Goal: Transaction & Acquisition: Book appointment/travel/reservation

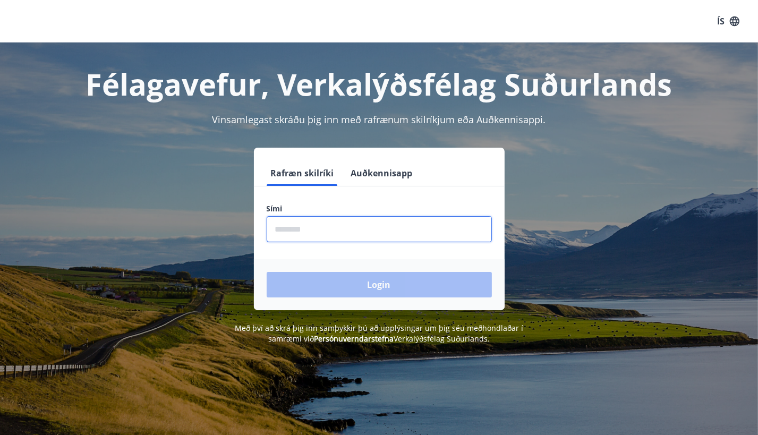
click at [338, 228] on input "phone" at bounding box center [379, 229] width 225 height 26
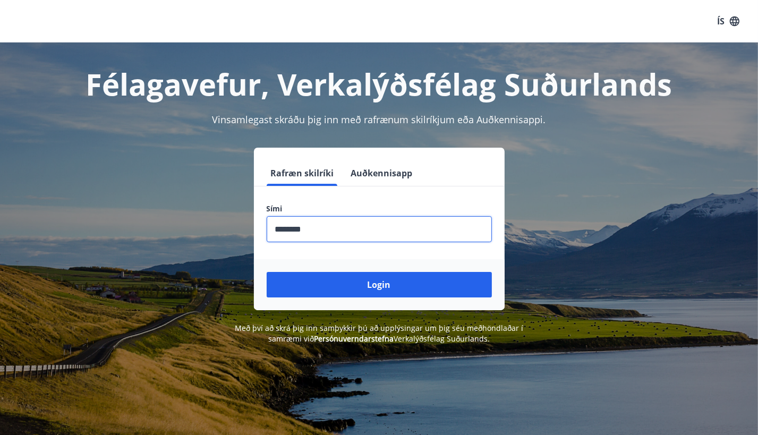
type input "********"
click at [267, 272] on button "Login" at bounding box center [379, 285] width 225 height 26
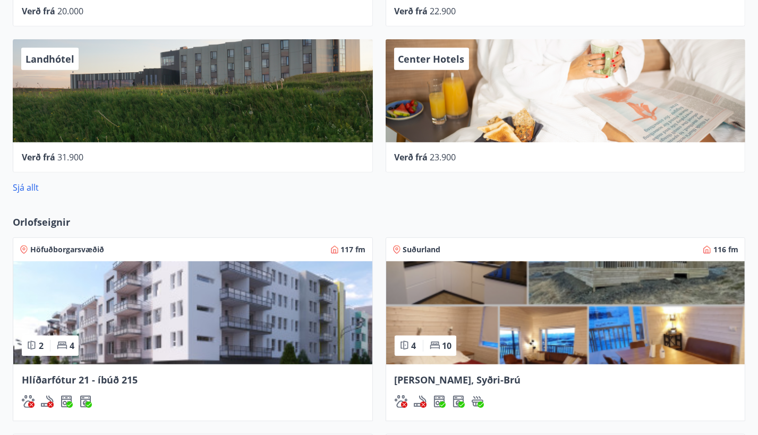
scroll to position [531, 0]
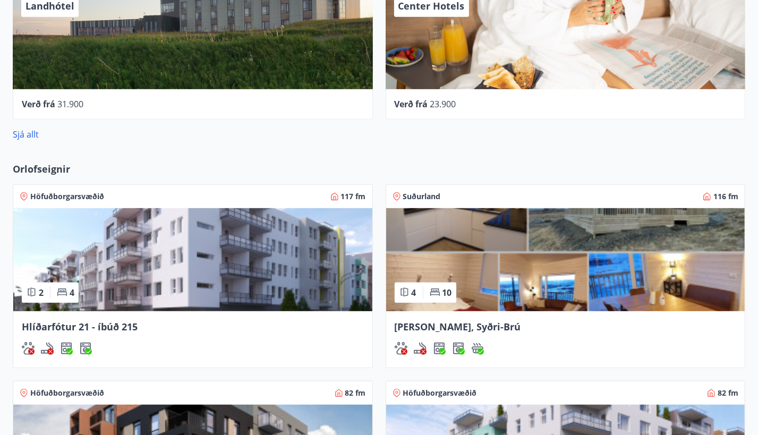
click at [395, 320] on span "Lyngbrekka, Syðri-Brú" at bounding box center [458, 326] width 126 height 13
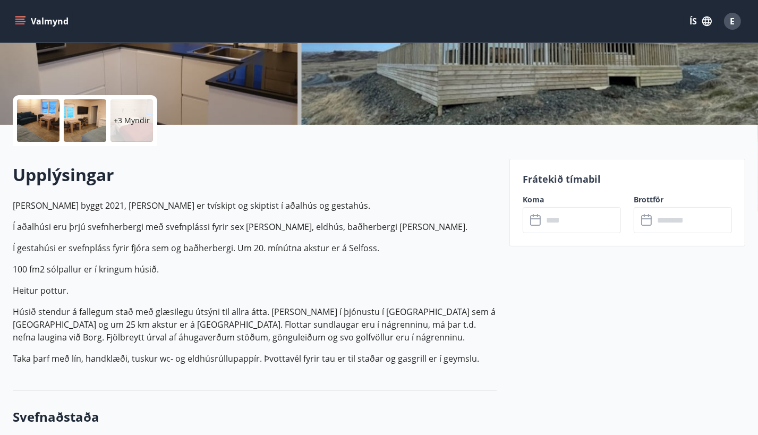
scroll to position [213, 0]
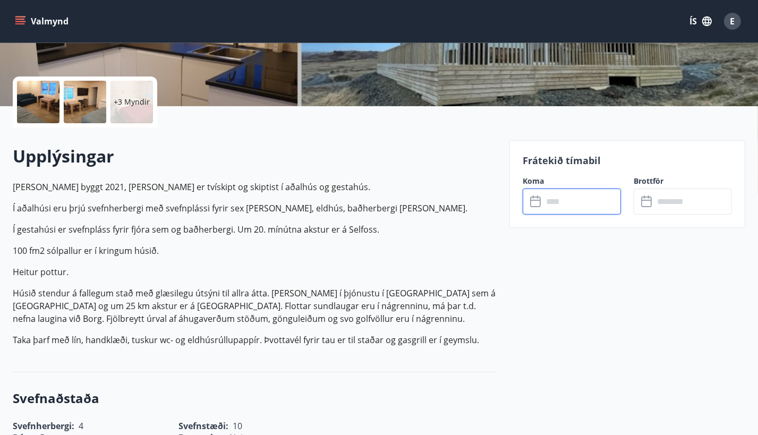
click at [551, 202] on input "text" at bounding box center [582, 202] width 78 height 26
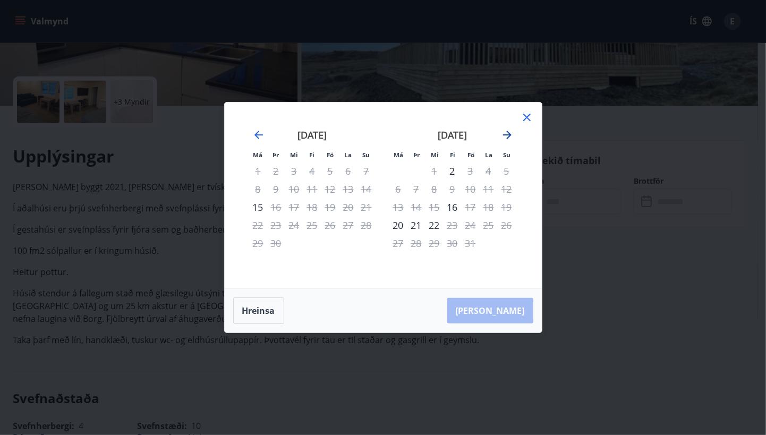
click at [510, 135] on icon "Move forward to switch to the next month." at bounding box center [507, 135] width 9 height 9
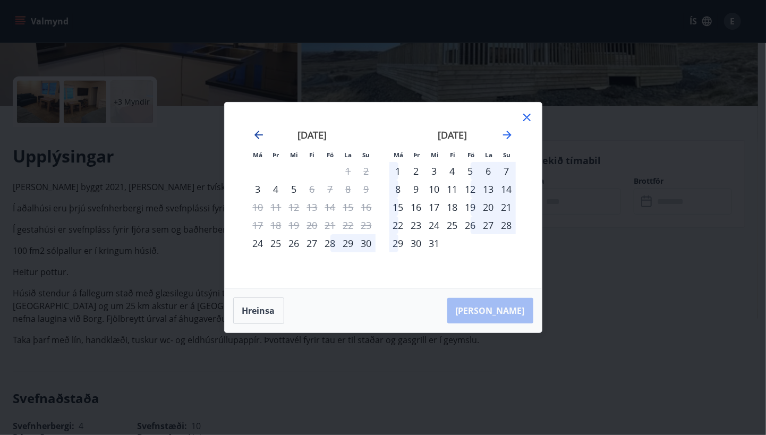
click at [258, 132] on icon "Move backward to switch to the previous month." at bounding box center [259, 135] width 9 height 9
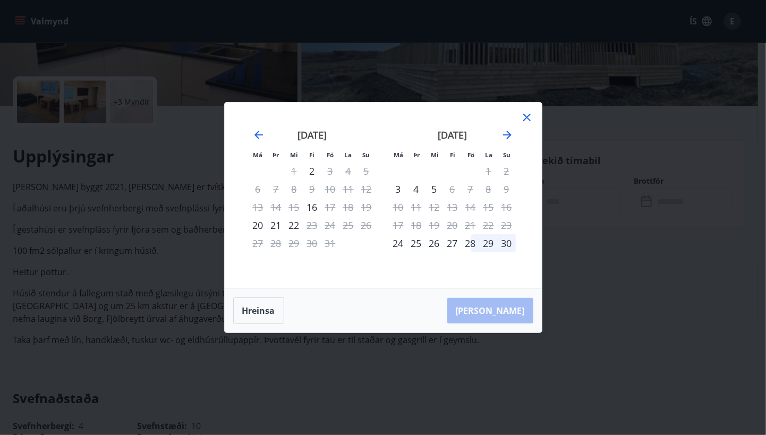
click at [468, 244] on div "28" at bounding box center [471, 243] width 18 height 18
click at [506, 132] on icon "Move forward to switch to the next month." at bounding box center [507, 135] width 13 height 13
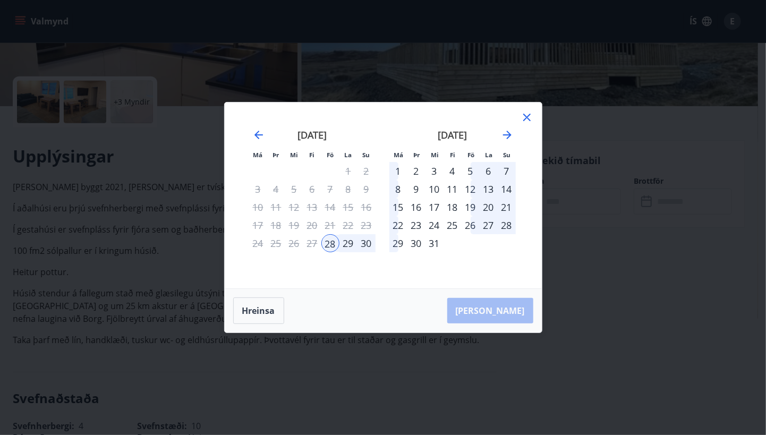
click at [399, 172] on div "1" at bounding box center [399, 171] width 18 height 18
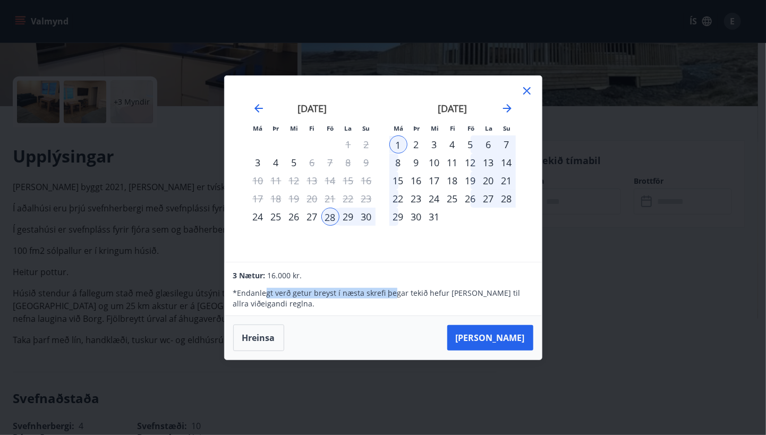
drag, startPoint x: 285, startPoint y: 291, endPoint x: 395, endPoint y: 289, distance: 110.0
click at [393, 289] on p "* Endanlegt verð getur breyst í næsta skrefi þegar tekið hefur verið tillit til…" at bounding box center [383, 298] width 300 height 21
click at [431, 292] on p "* Endanlegt verð getur breyst í næsta skrefi þegar tekið hefur verið tillit til…" at bounding box center [383, 298] width 300 height 21
drag, startPoint x: 309, startPoint y: 296, endPoint x: 337, endPoint y: 289, distance: 28.6
click at [334, 291] on p "* Endanlegt verð getur breyst í næsta skrefi þegar tekið hefur verið tillit til…" at bounding box center [383, 298] width 300 height 21
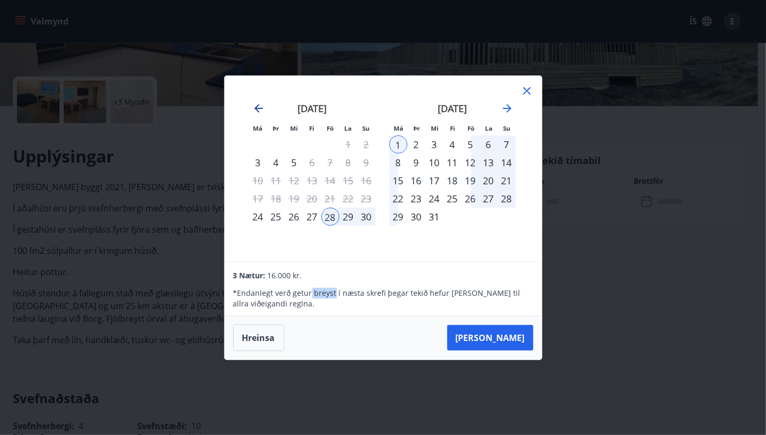
click at [258, 111] on icon "Move backward to switch to the previous month." at bounding box center [259, 108] width 9 height 9
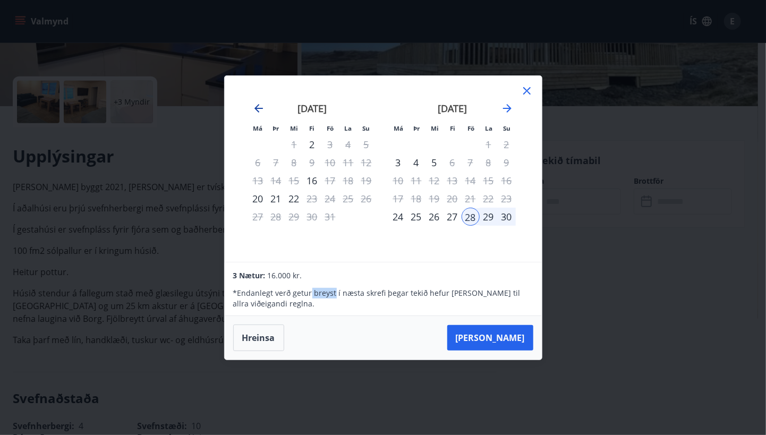
click at [257, 105] on icon "Move backward to switch to the previous month." at bounding box center [258, 108] width 13 height 13
click at [507, 110] on icon "Move forward to switch to the next month." at bounding box center [507, 108] width 13 height 13
click at [506, 110] on icon "Move forward to switch to the next month." at bounding box center [507, 108] width 13 height 13
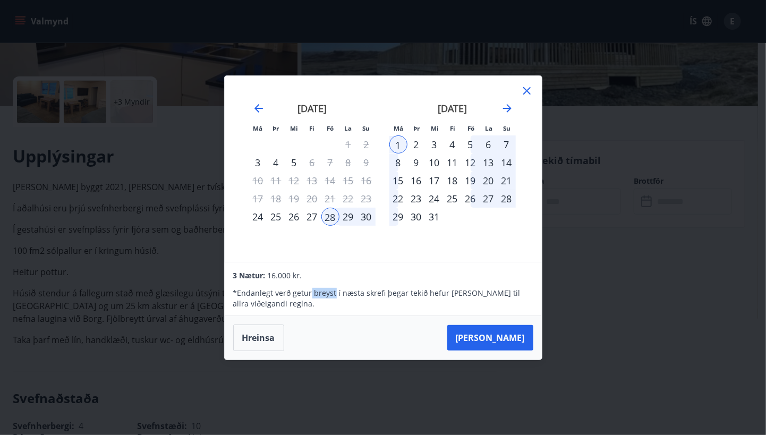
click at [464, 146] on div "5" at bounding box center [471, 145] width 18 height 18
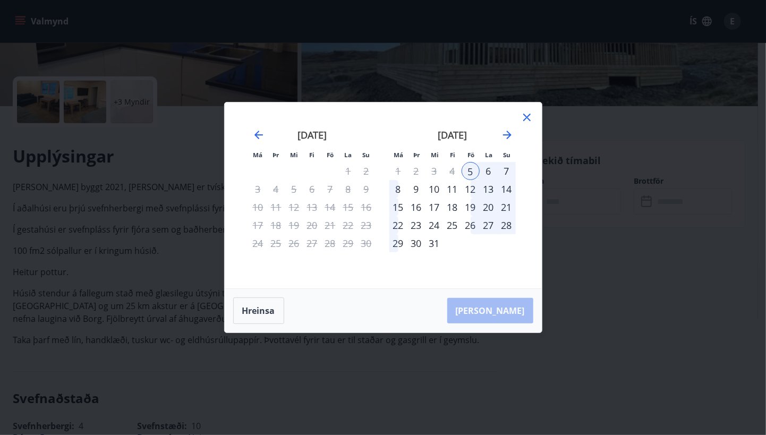
click at [475, 197] on div "12" at bounding box center [471, 189] width 18 height 18
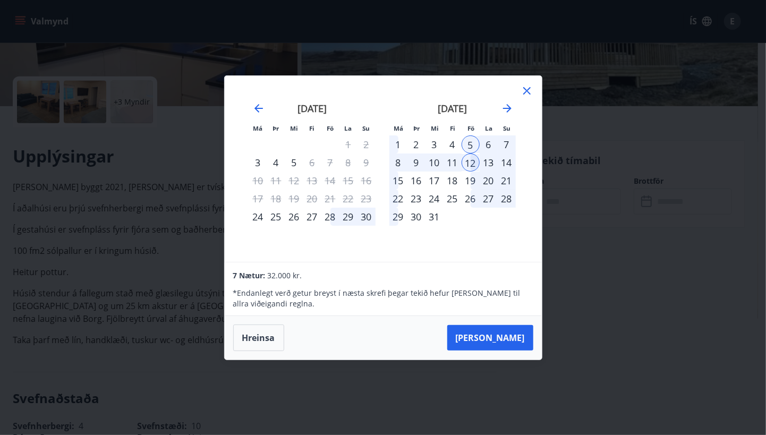
click at [471, 167] on div "12" at bounding box center [471, 163] width 18 height 18
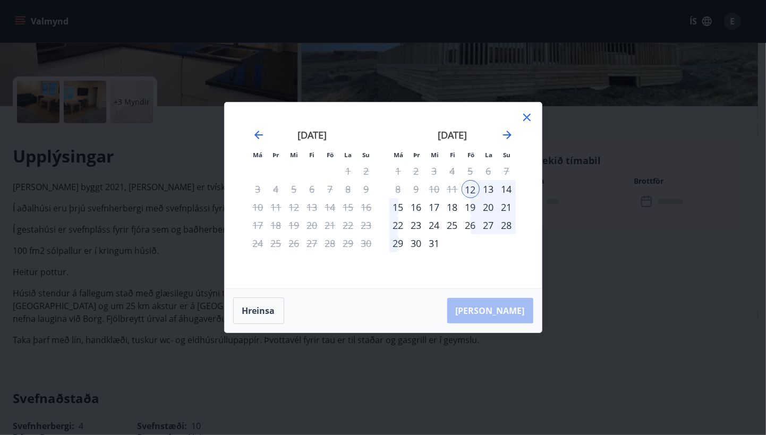
click at [470, 191] on div "12" at bounding box center [471, 189] width 18 height 18
click at [526, 119] on icon at bounding box center [526, 117] width 7 height 7
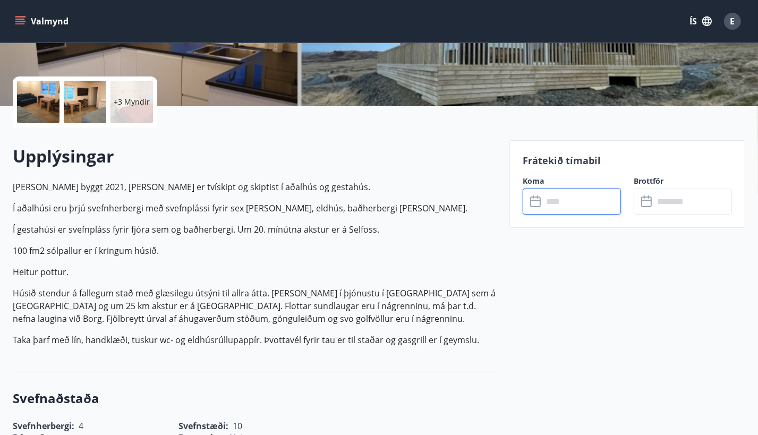
click at [548, 196] on input "text" at bounding box center [582, 202] width 78 height 26
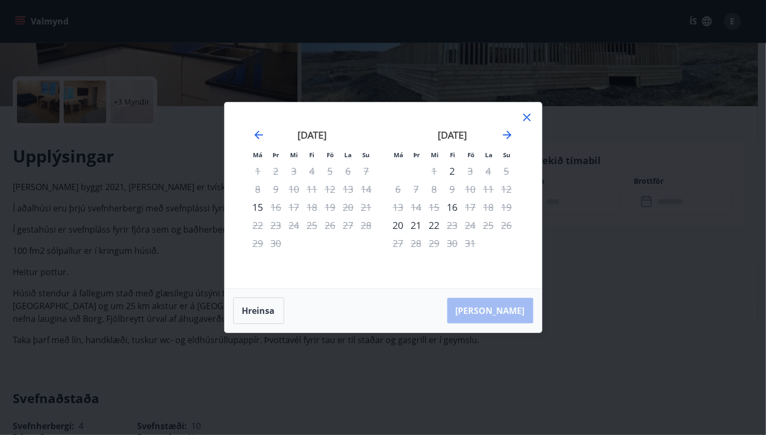
click at [497, 131] on div "október 2025" at bounding box center [453, 138] width 126 height 47
click at [507, 131] on icon "Move forward to switch to the next month." at bounding box center [507, 135] width 13 height 13
click at [471, 241] on div "28" at bounding box center [471, 243] width 18 height 18
click at [534, 114] on div "Má Þr Mi Fi Fö La Su Má Þr Mi Fi Fö La Su september 2025 1 2 3 4 5 6 7 8 9 10 1…" at bounding box center [383, 196] width 317 height 186
click at [526, 114] on icon at bounding box center [527, 117] width 13 height 13
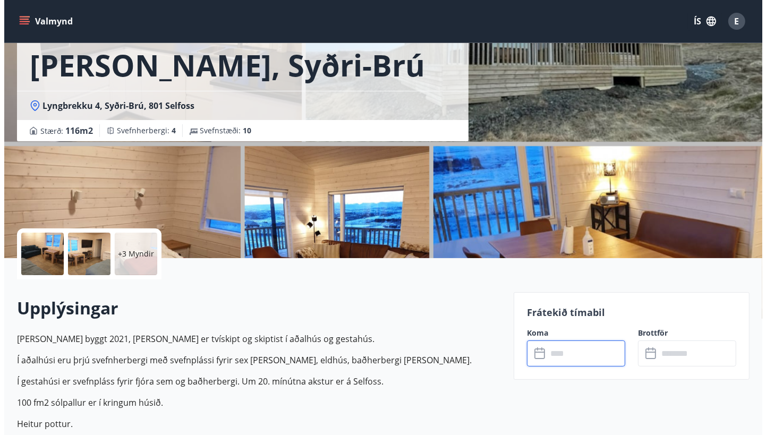
scroll to position [0, 0]
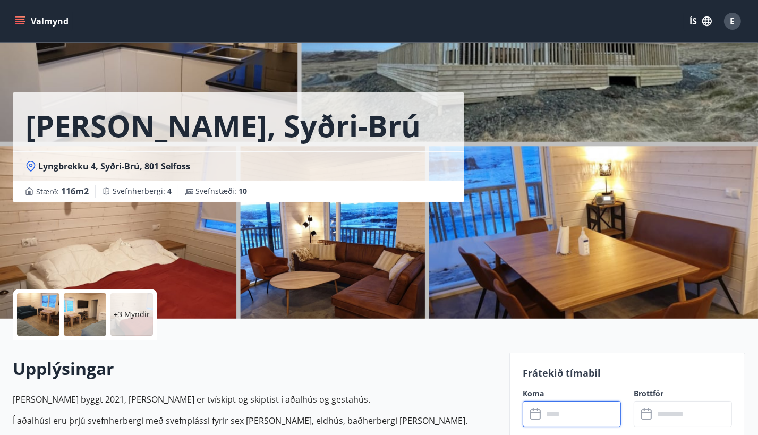
click at [733, 19] on span "E" at bounding box center [733, 21] width 5 height 12
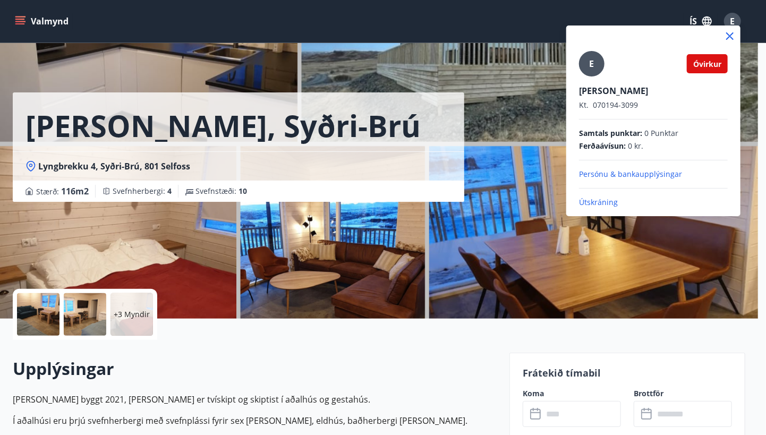
click at [710, 62] on span "Óvirkur" at bounding box center [708, 64] width 28 height 10
click at [708, 63] on span "Óvirkur" at bounding box center [708, 64] width 28 height 10
click at [594, 200] on p "Útskráning" at bounding box center [653, 202] width 149 height 11
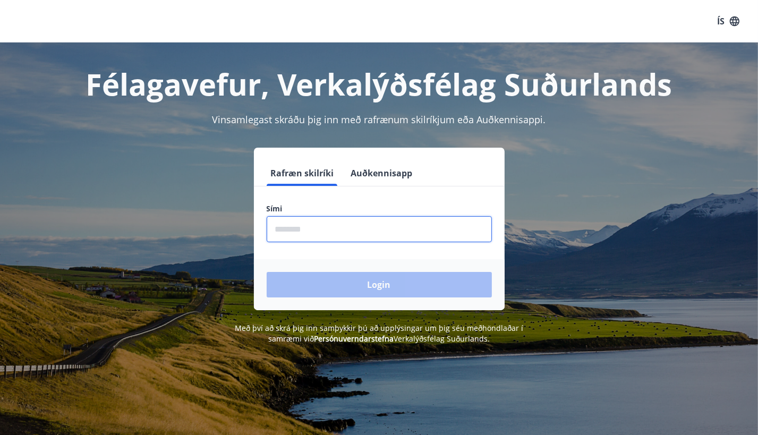
click at [332, 227] on input "phone" at bounding box center [379, 229] width 225 height 26
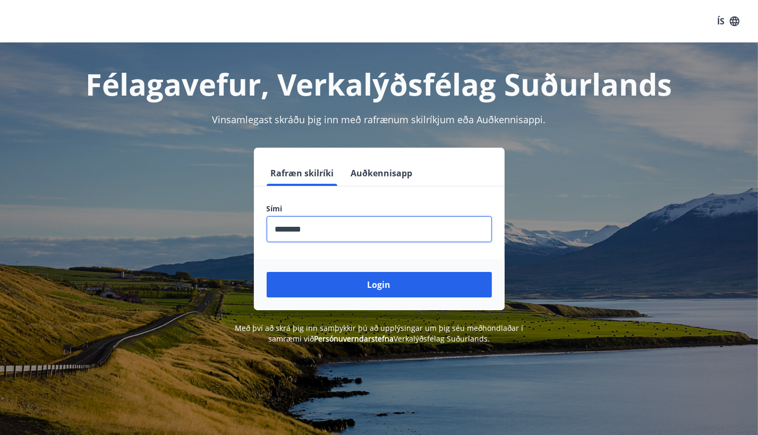
type input "********"
click at [267, 272] on button "Login" at bounding box center [379, 285] width 225 height 26
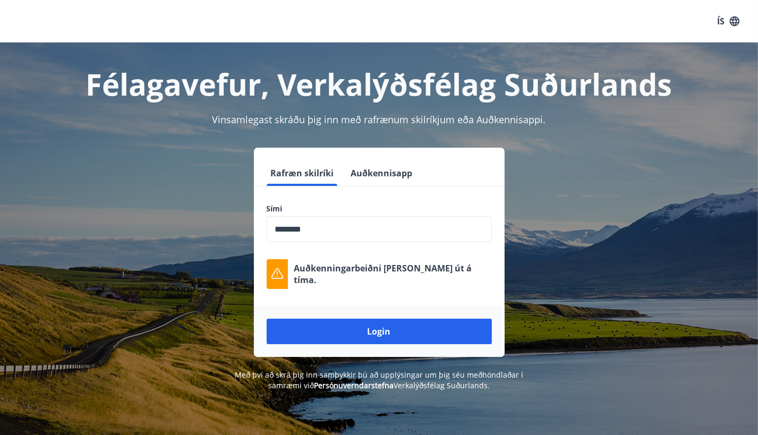
click at [369, 225] on input "phone" at bounding box center [379, 229] width 225 height 26
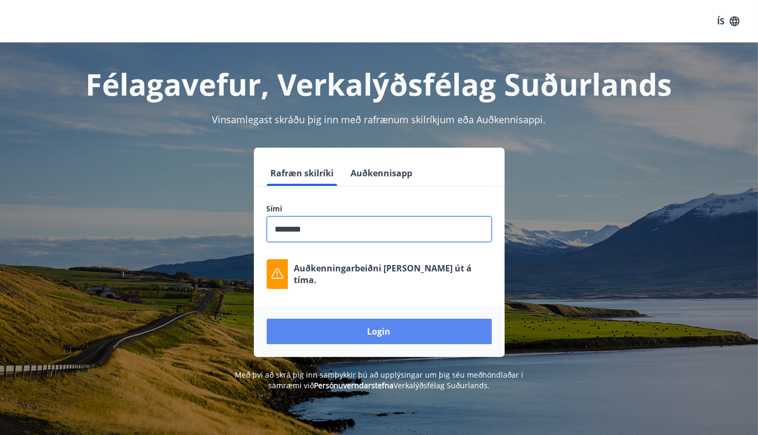
click at [379, 333] on button "Login" at bounding box center [379, 332] width 225 height 26
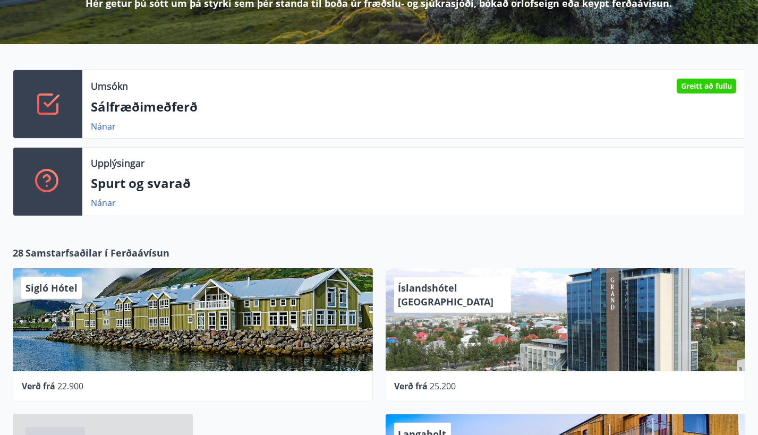
scroll to position [213, 0]
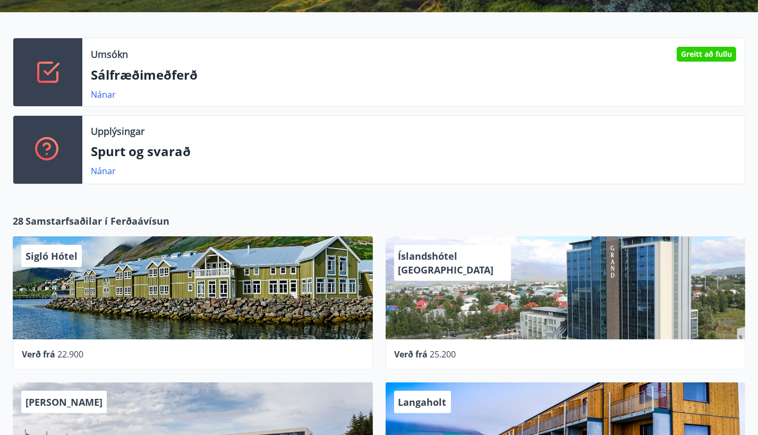
click at [535, 38] on div at bounding box center [373, 38] width 746 height 0
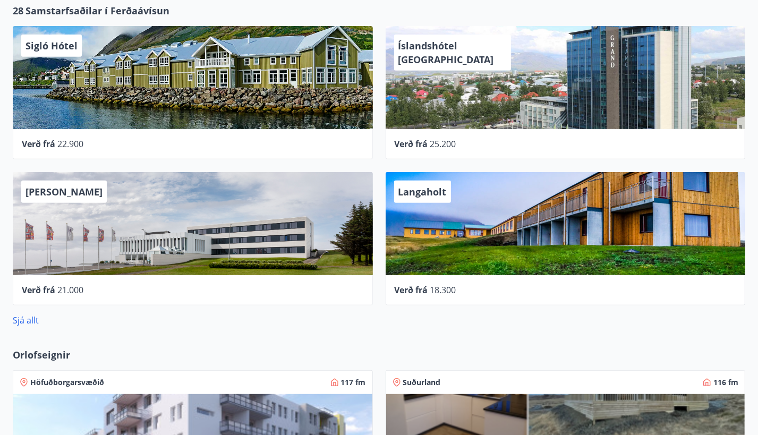
scroll to position [425, 0]
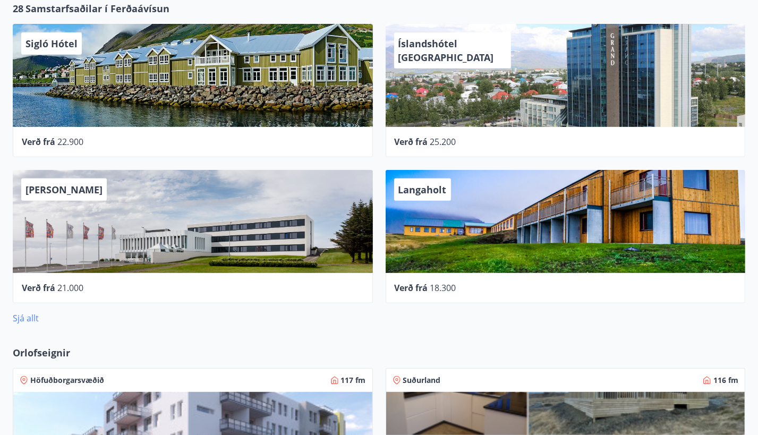
click at [31, 312] on link "Sjá allt" at bounding box center [26, 318] width 26 height 12
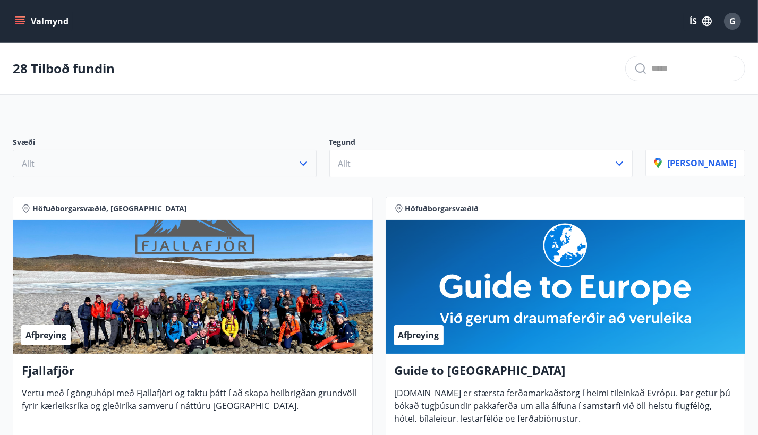
click at [104, 166] on button "Allt" at bounding box center [165, 164] width 304 height 28
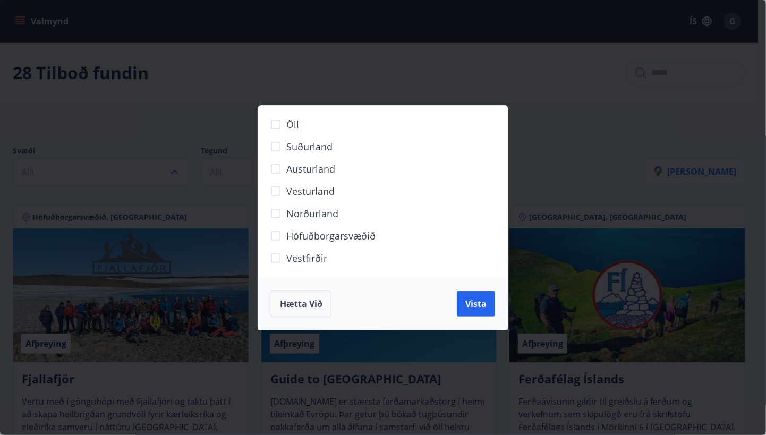
click at [301, 173] on span "Austurland" at bounding box center [310, 169] width 49 height 14
click at [476, 309] on span "Vista" at bounding box center [476, 304] width 21 height 12
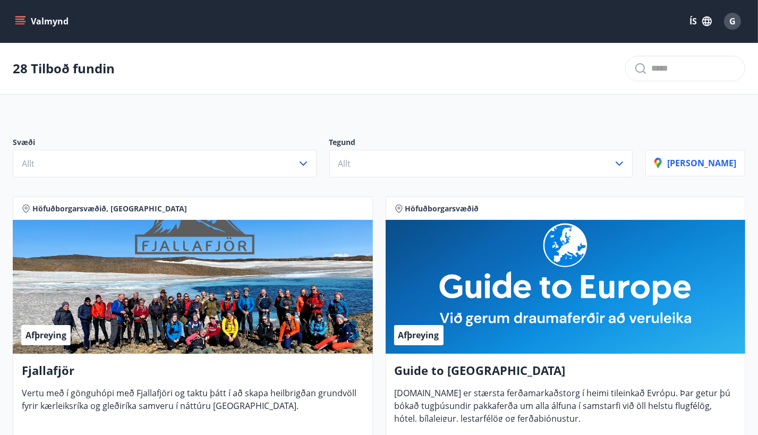
click at [22, 21] on icon "menu" at bounding box center [21, 21] width 12 height 1
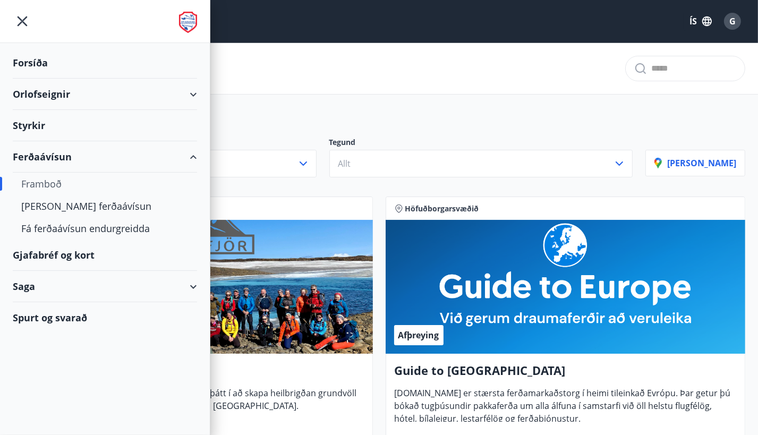
click at [70, 92] on div "Orlofseignir" at bounding box center [105, 94] width 184 height 31
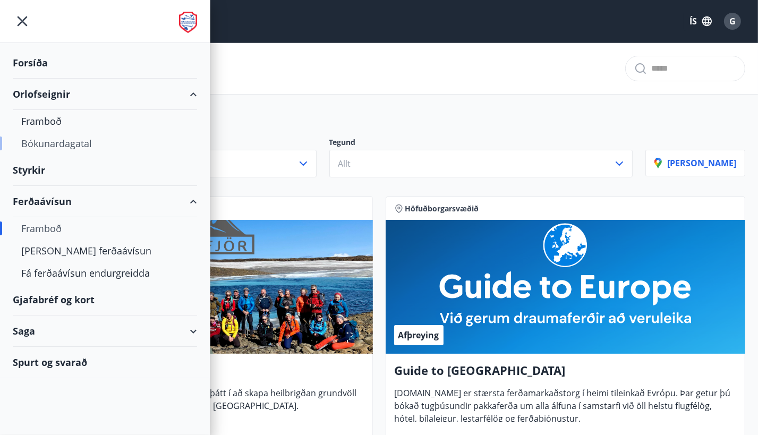
click at [45, 146] on div "Bókunardagatal" at bounding box center [104, 143] width 167 height 22
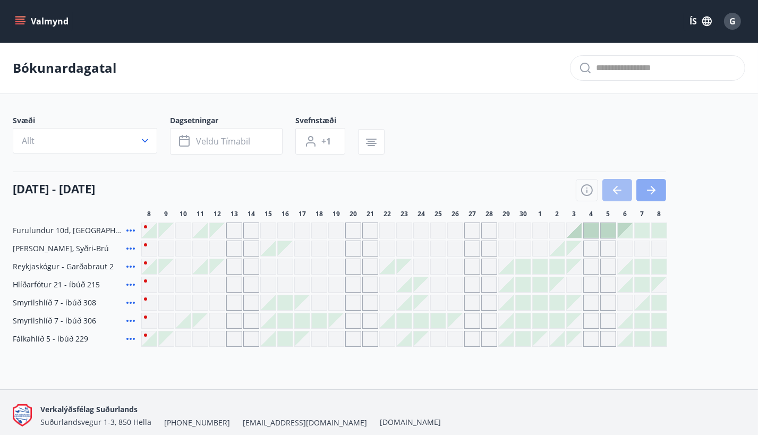
click at [657, 197] on icon "button" at bounding box center [651, 190] width 13 height 13
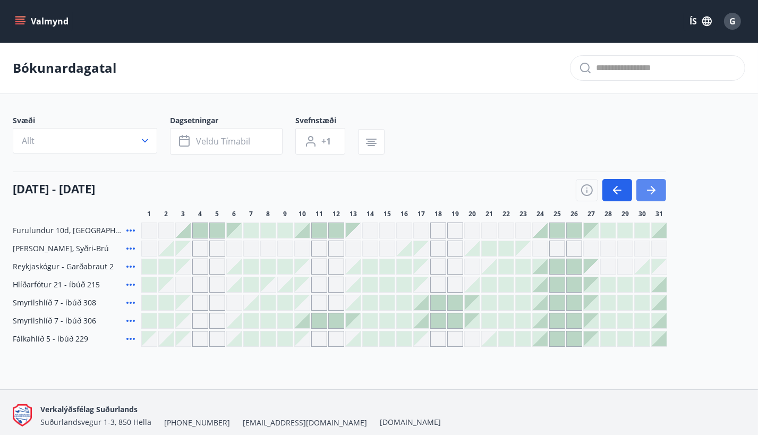
click at [657, 197] on icon "button" at bounding box center [651, 190] width 13 height 13
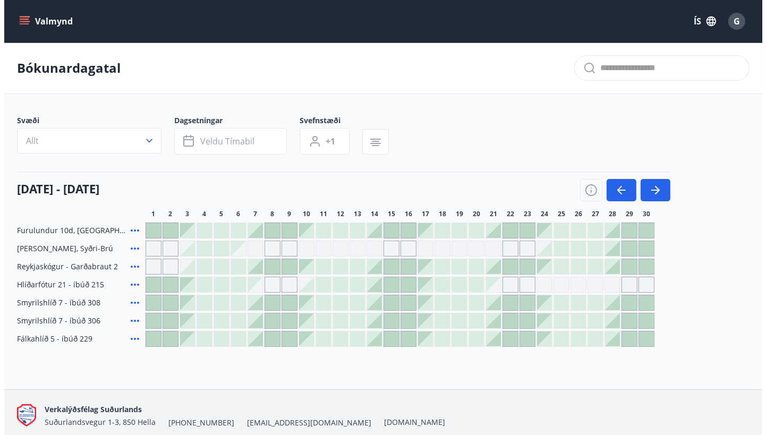
scroll to position [51, 0]
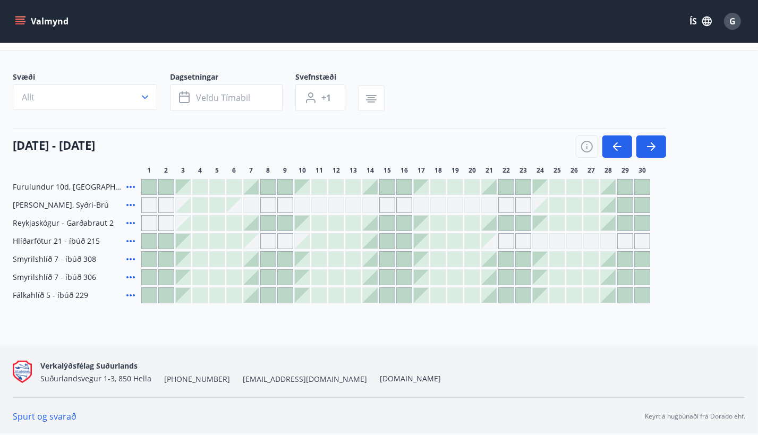
click at [605, 206] on div at bounding box center [608, 205] width 15 height 15
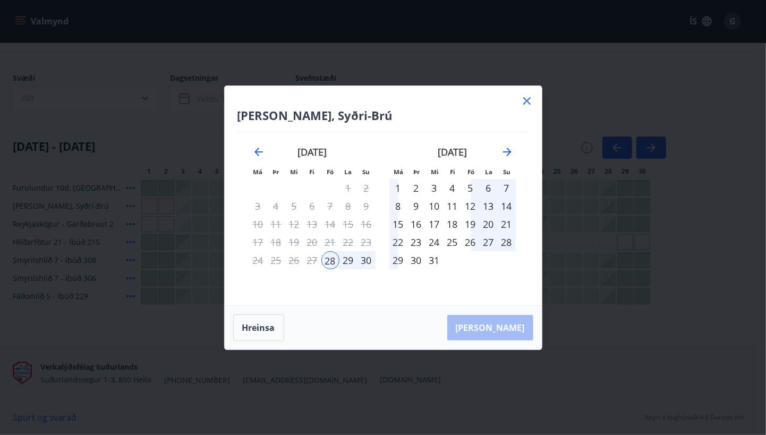
click at [334, 263] on div "28" at bounding box center [331, 260] width 18 height 18
click at [366, 261] on div "30" at bounding box center [367, 260] width 18 height 18
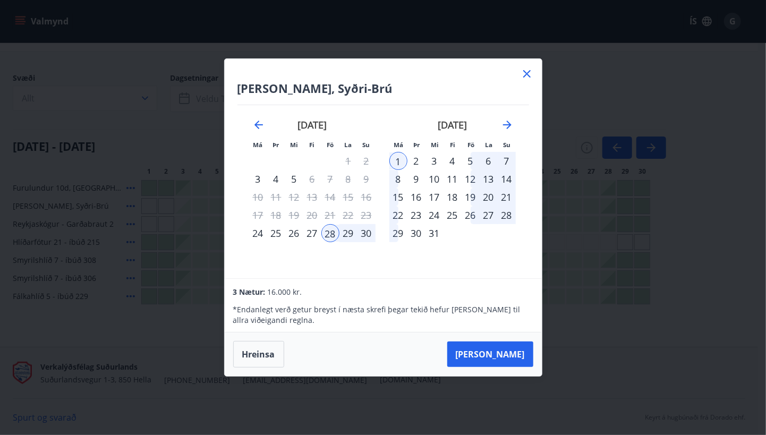
click at [363, 231] on div "30" at bounding box center [367, 233] width 18 height 18
click at [310, 235] on div "27" at bounding box center [312, 233] width 18 height 18
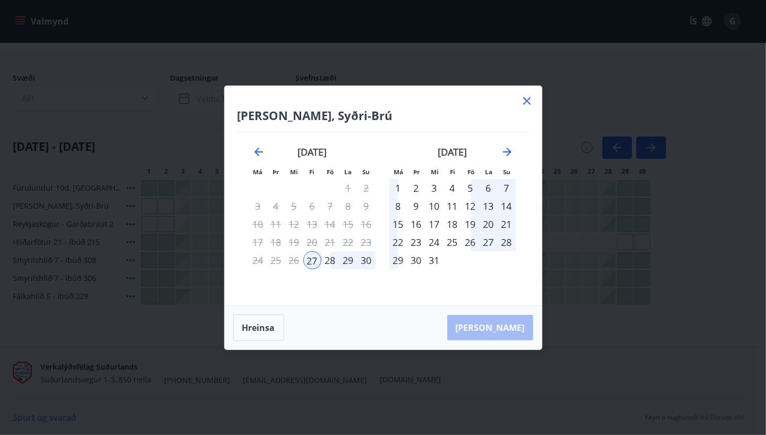
click at [365, 261] on div "30" at bounding box center [367, 260] width 18 height 18
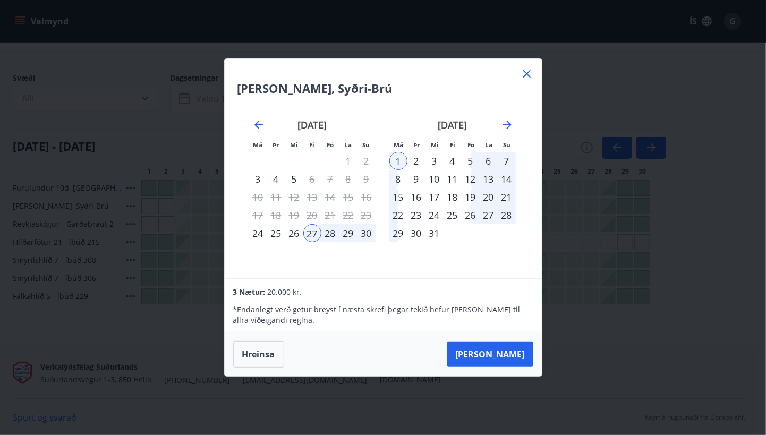
click at [370, 233] on div "30" at bounding box center [367, 233] width 18 height 18
click at [395, 158] on div "1" at bounding box center [399, 161] width 18 height 18
click at [361, 232] on div "30" at bounding box center [367, 233] width 18 height 18
click at [368, 235] on div "30" at bounding box center [367, 233] width 18 height 18
drag, startPoint x: 398, startPoint y: 163, endPoint x: 358, endPoint y: 233, distance: 80.4
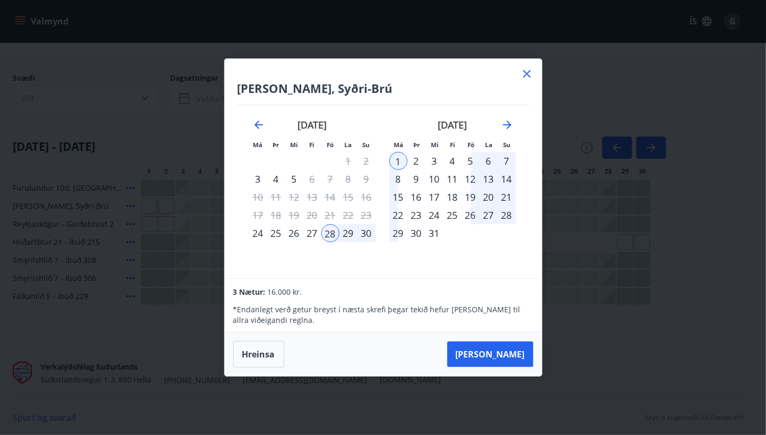
click at [354, 234] on div "október 2025 1 2 3 4 5 6 7 8 9 10 11 12 13 14 15 16 17 18 19 20 21 22 23 24 25 …" at bounding box center [523, 192] width 563 height 174
click at [317, 231] on div "27" at bounding box center [312, 233] width 18 height 18
click at [368, 234] on div "30" at bounding box center [367, 233] width 18 height 18
click at [438, 157] on div "3" at bounding box center [435, 161] width 18 height 18
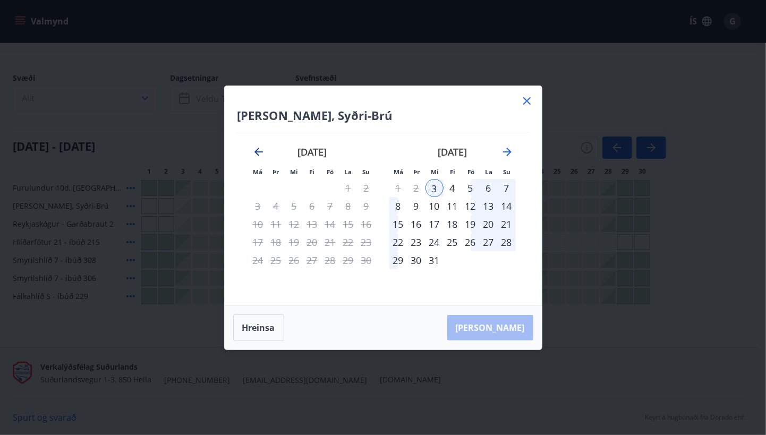
click at [259, 153] on icon "Move backward to switch to the previous month." at bounding box center [258, 152] width 13 height 13
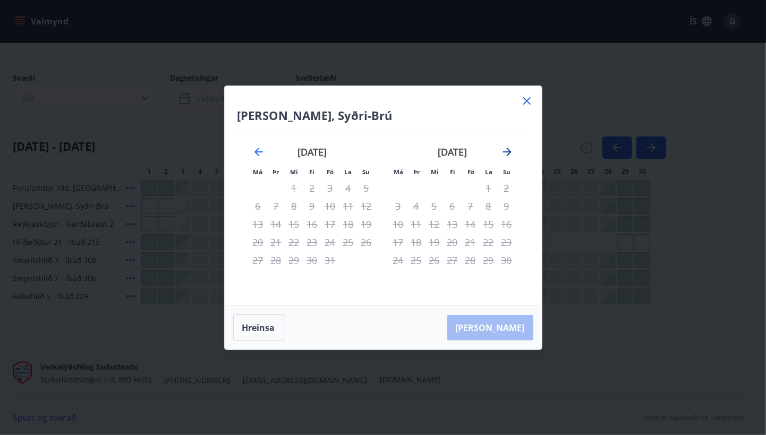
click at [502, 156] on icon "Move forward to switch to the next month." at bounding box center [507, 152] width 13 height 13
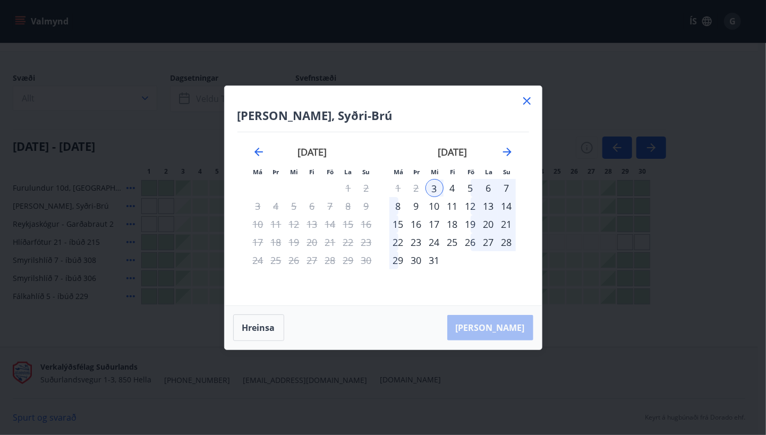
click at [363, 261] on div "30" at bounding box center [367, 260] width 18 height 18
click at [342, 259] on div "29" at bounding box center [349, 260] width 18 height 18
click at [249, 323] on button "Hreinsa" at bounding box center [258, 328] width 51 height 27
click at [331, 257] on div "28" at bounding box center [331, 260] width 18 height 18
click at [395, 192] on div "1" at bounding box center [399, 188] width 18 height 18
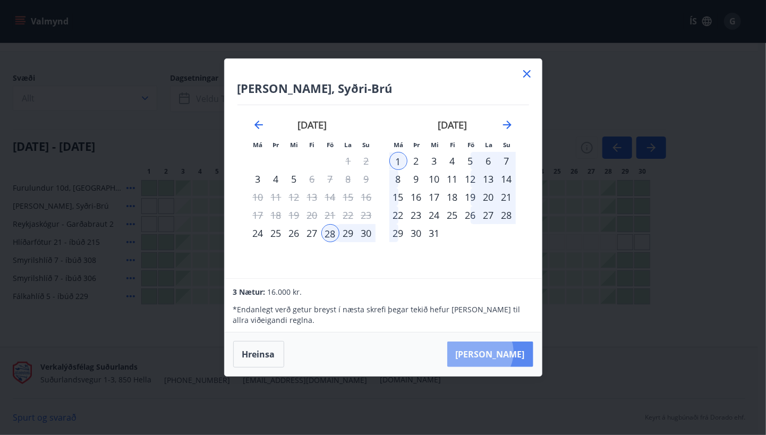
click at [512, 352] on button "Taka Frá" at bounding box center [490, 355] width 86 height 26
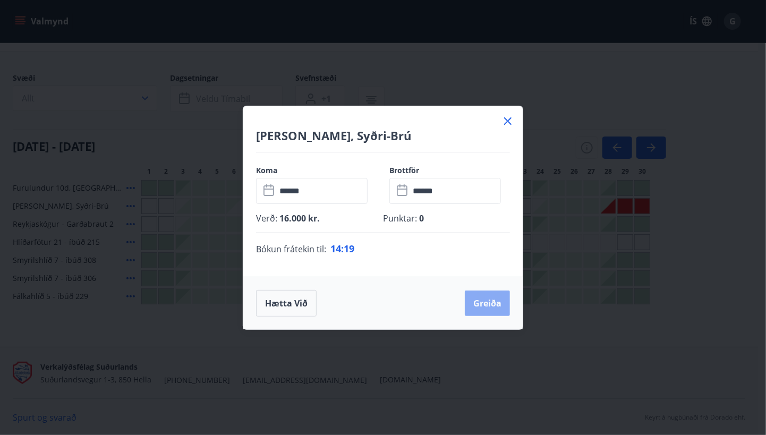
click at [498, 307] on button "Greiða" at bounding box center [487, 304] width 45 height 26
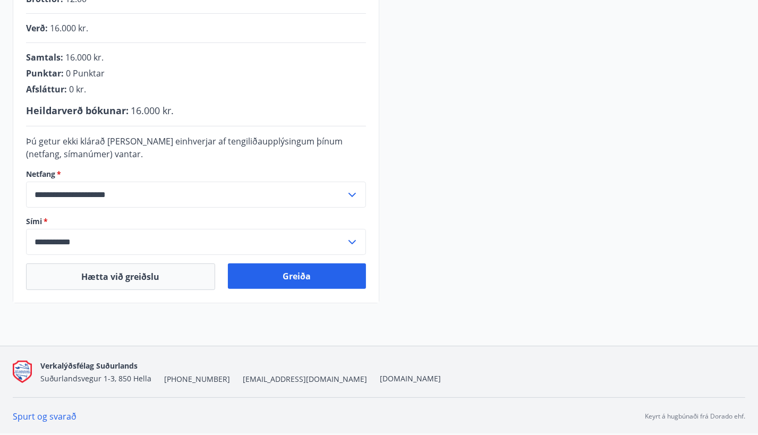
scroll to position [266, 0]
click at [546, 193] on div "**********" at bounding box center [379, 96] width 733 height 414
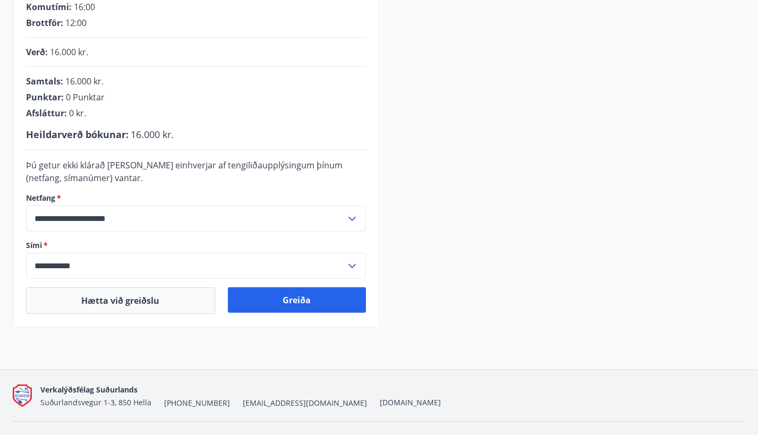
scroll to position [213, 0]
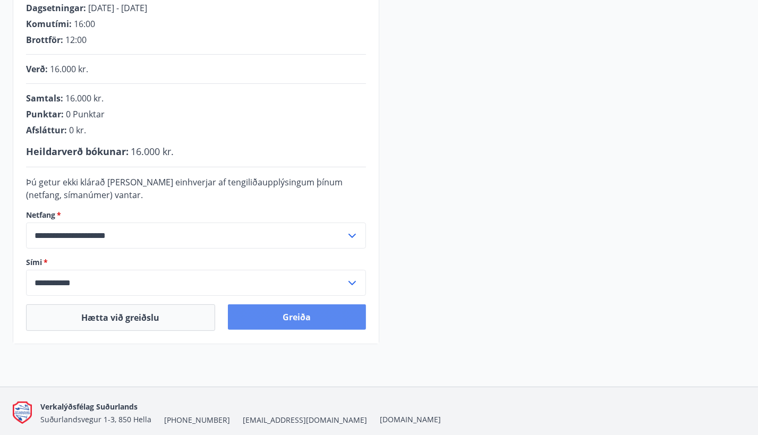
click at [301, 330] on button "Greiða" at bounding box center [297, 318] width 138 height 26
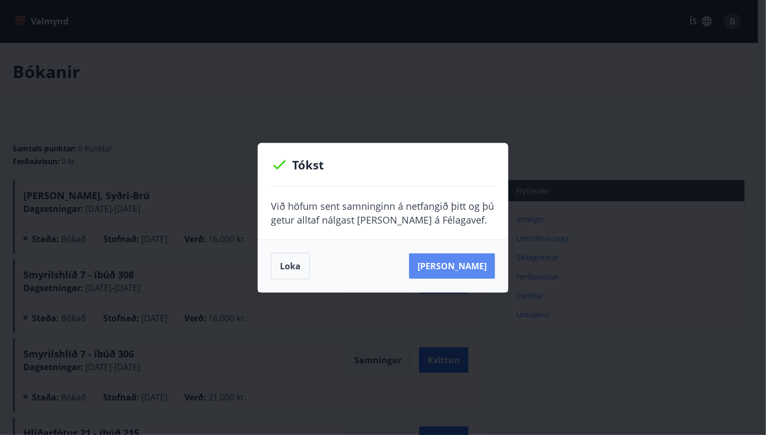
click at [457, 267] on button "[PERSON_NAME]" at bounding box center [452, 266] width 86 height 26
click at [286, 266] on button "Loka" at bounding box center [290, 266] width 39 height 27
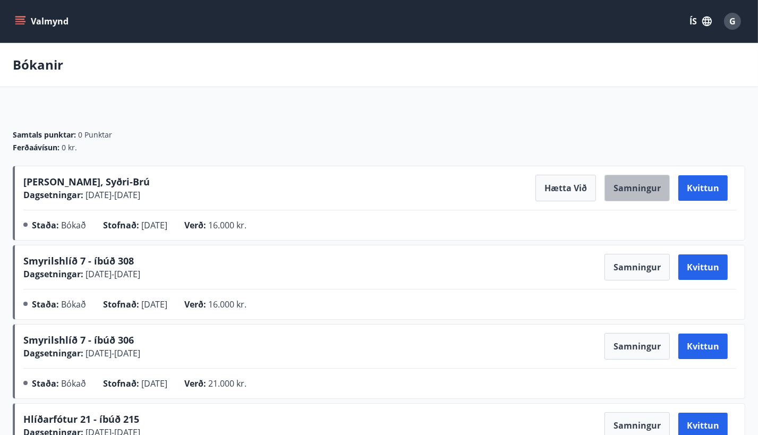
click at [605, 201] on button "Samningur" at bounding box center [637, 188] width 65 height 27
